Goal: Find specific page/section: Find specific page/section

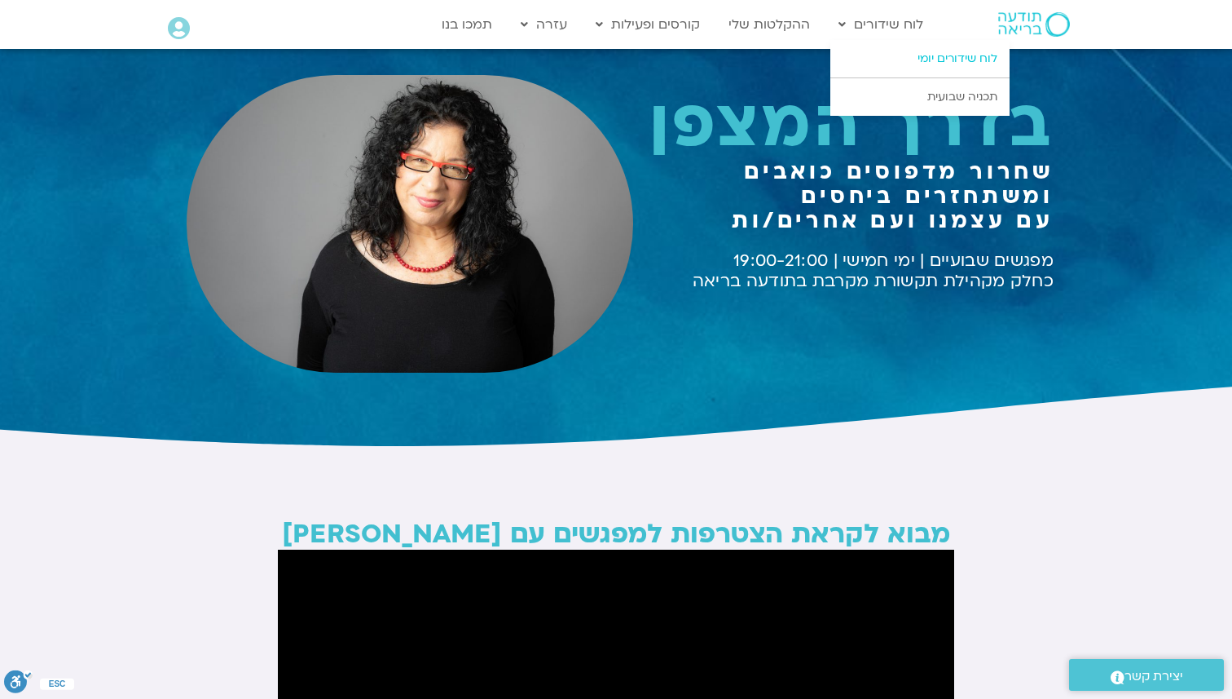
click at [911, 57] on link "לוח שידורים יומי" at bounding box center [920, 58] width 179 height 37
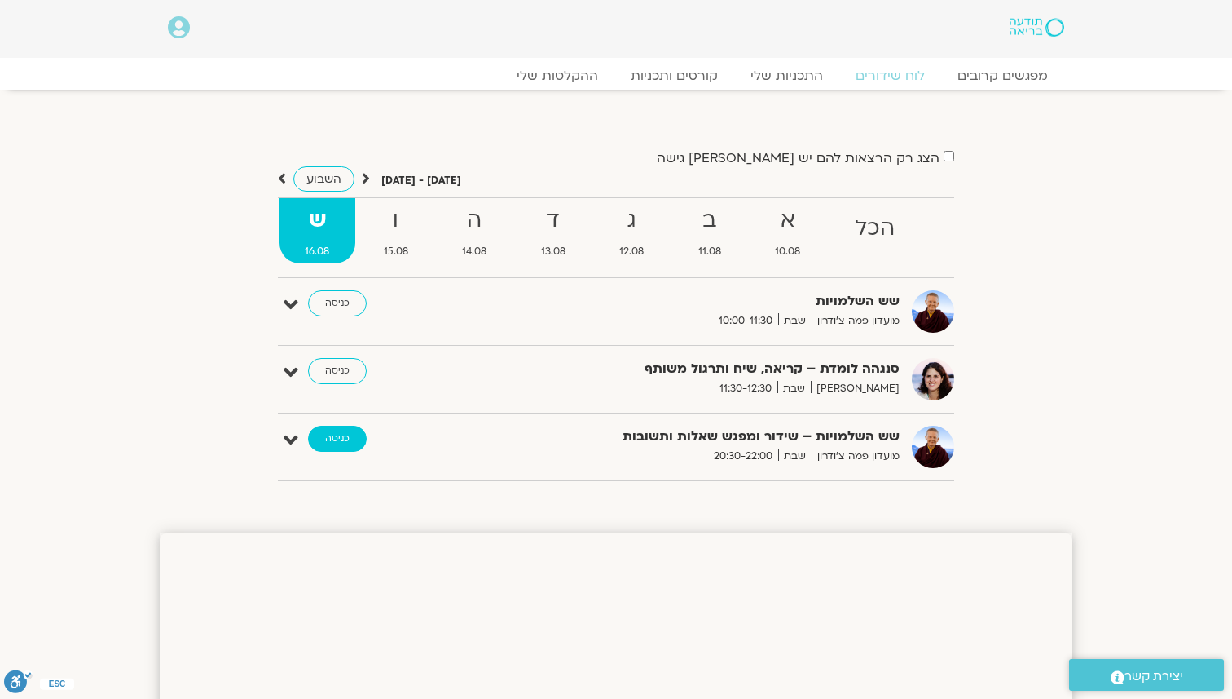
click at [337, 434] on link "כניסה" at bounding box center [337, 438] width 59 height 26
click at [360, 437] on link "כניסה" at bounding box center [337, 438] width 59 height 26
